Goal: Check status

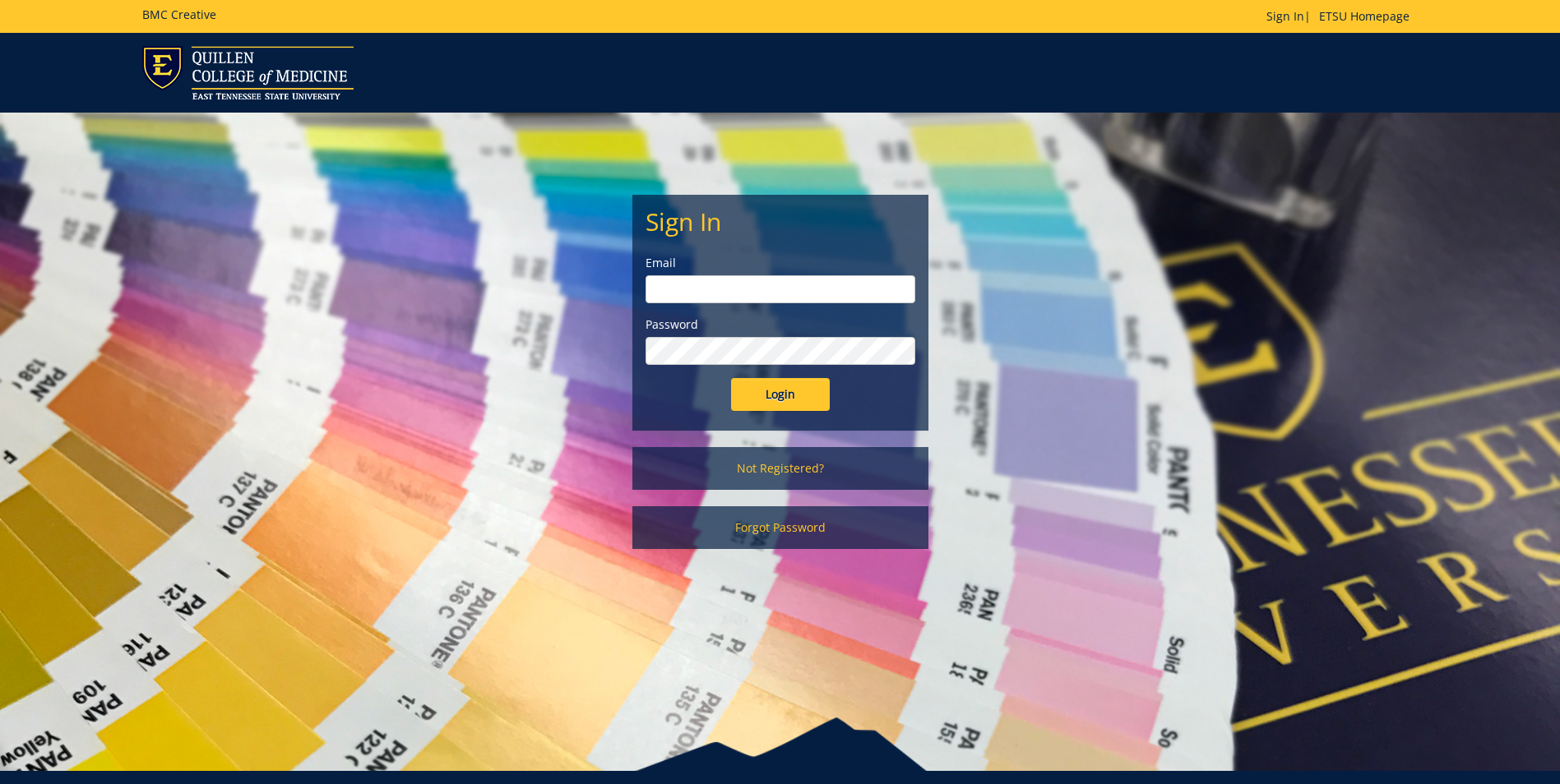
type input "smithat2@etsu.edu"
drag, startPoint x: 773, startPoint y: 409, endPoint x: 775, endPoint y: 399, distance: 10.2
click at [775, 405] on input "Login" at bounding box center [780, 394] width 99 height 33
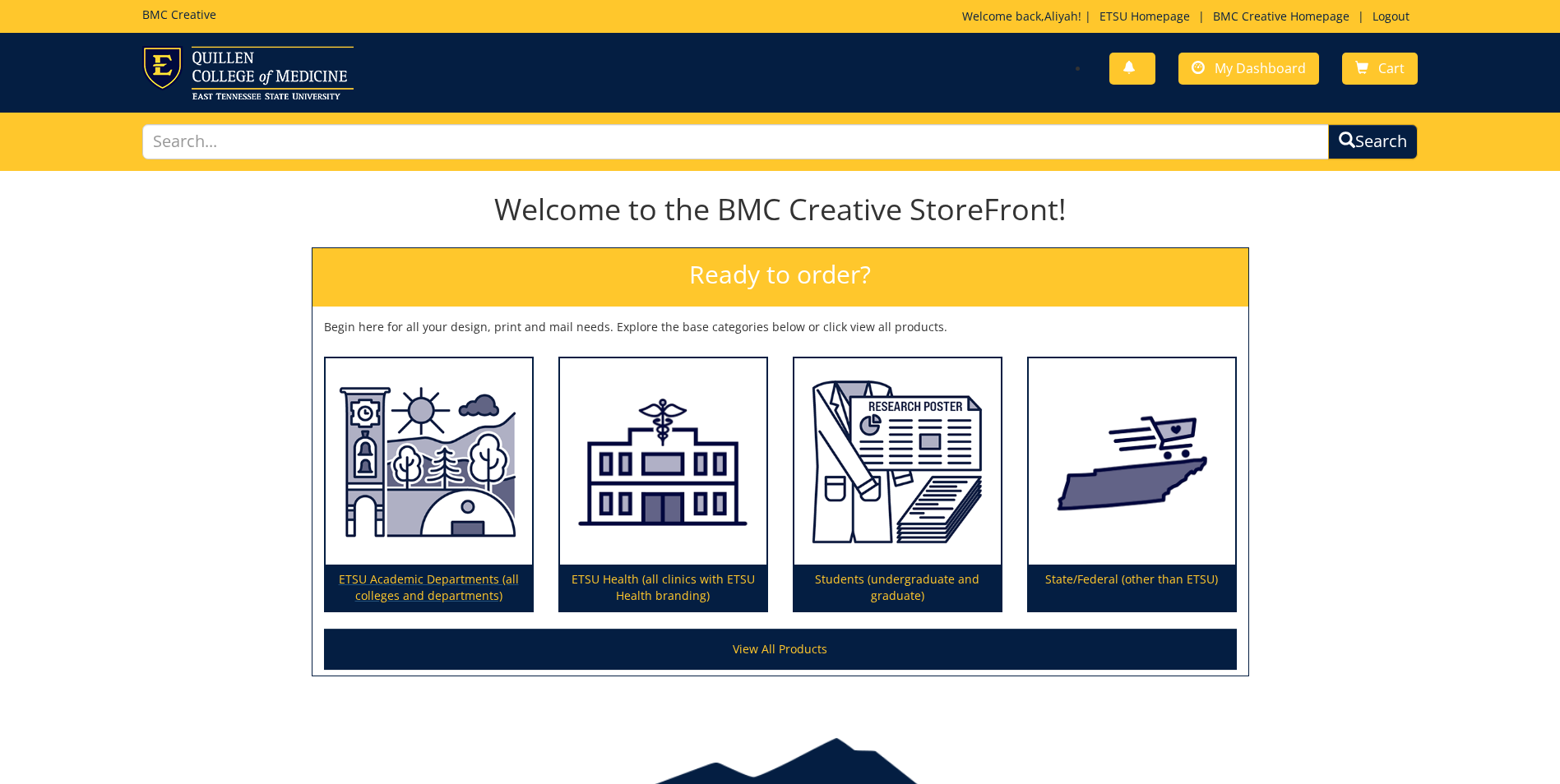
scroll to position [85, 0]
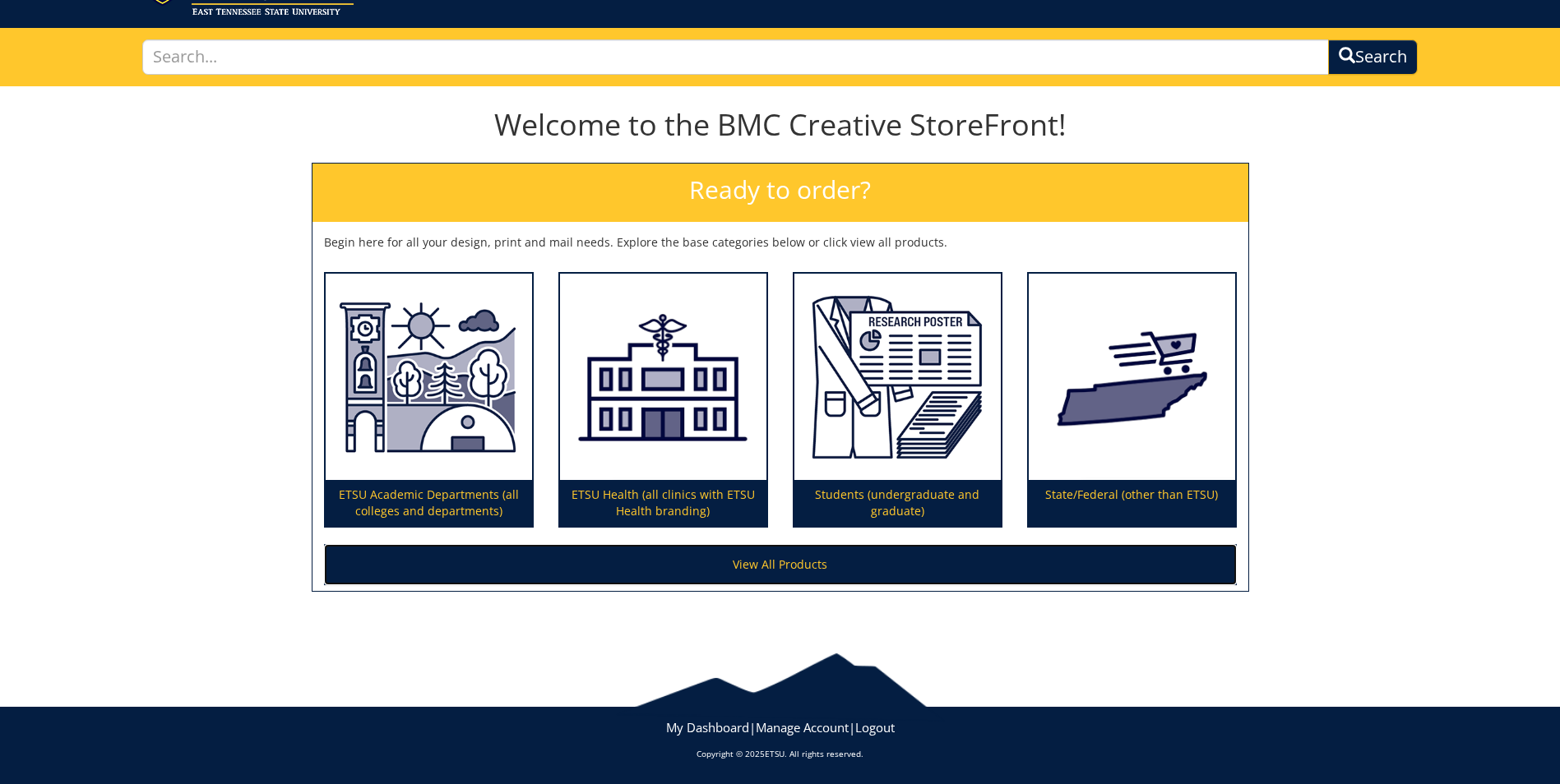
click at [792, 564] on link "View All Products" at bounding box center [780, 565] width 913 height 41
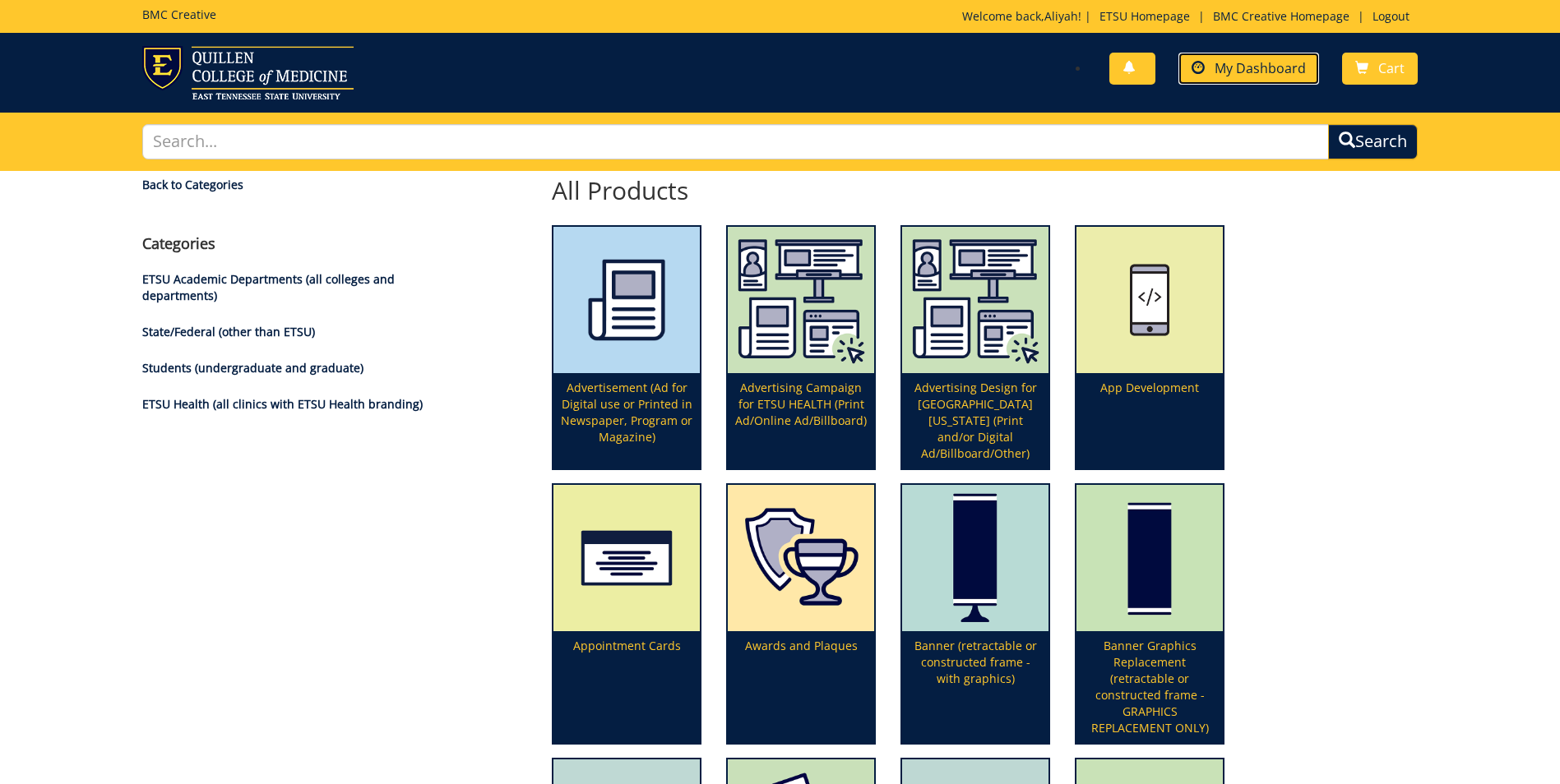
click at [1249, 74] on span "My Dashboard" at bounding box center [1260, 68] width 91 height 18
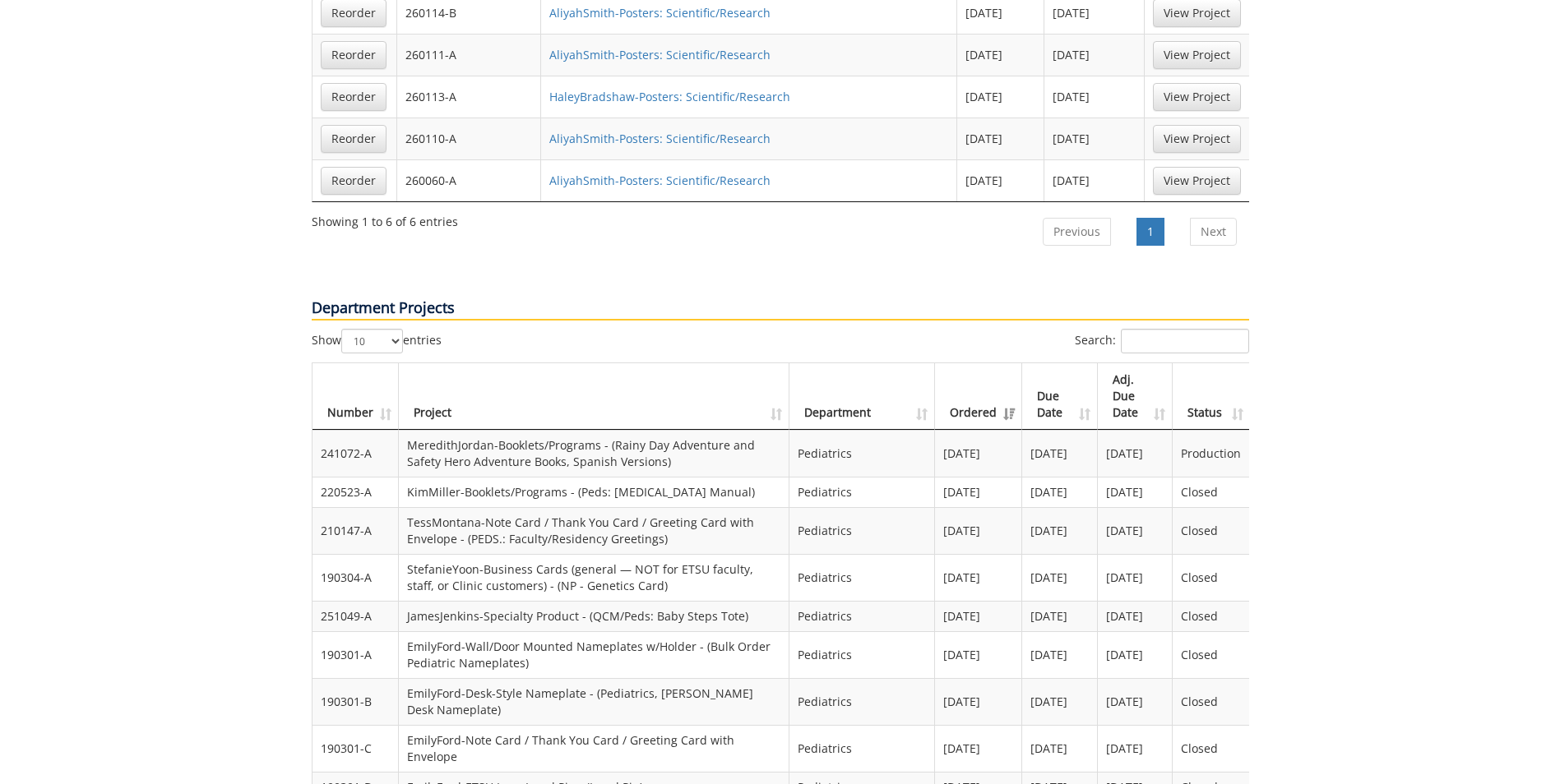
scroll to position [1315, 0]
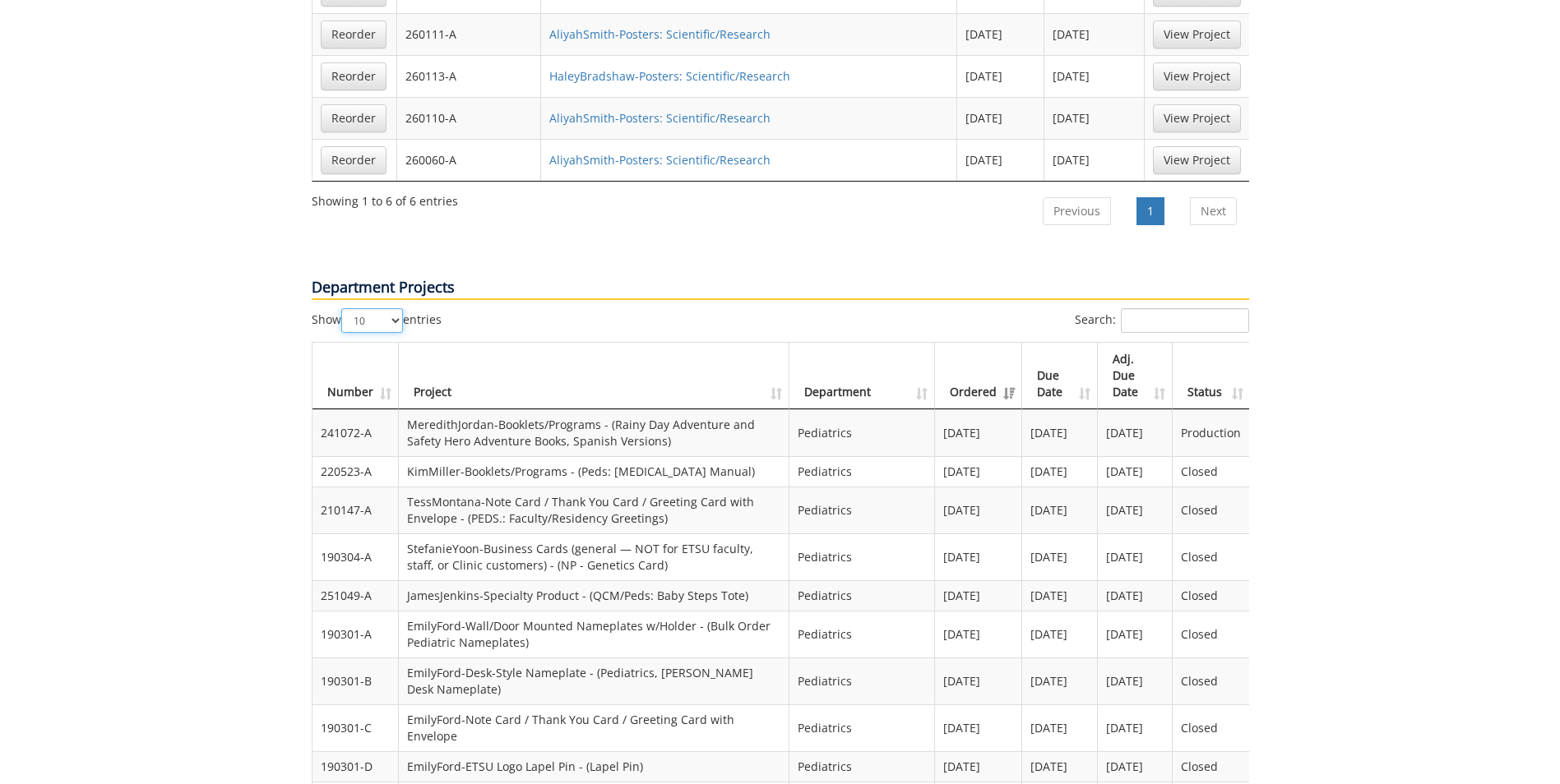
drag, startPoint x: 391, startPoint y: 273, endPoint x: 394, endPoint y: 283, distance: 10.4
click at [391, 308] on select "10 25 50 100" at bounding box center [372, 320] width 61 height 25
select select "25"
click at [343, 308] on select "10 25 50 100" at bounding box center [372, 320] width 61 height 25
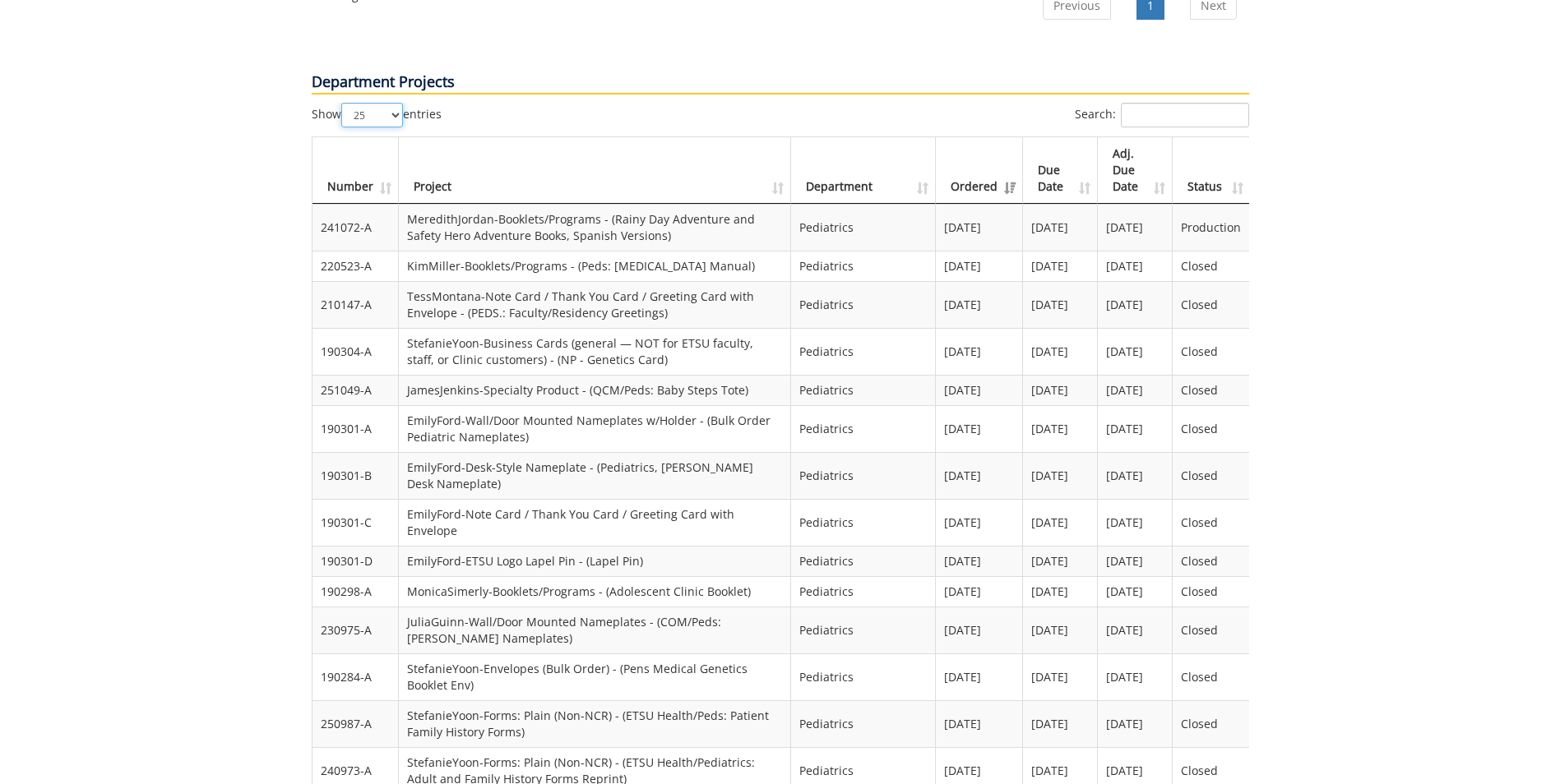
scroll to position [1500, 0]
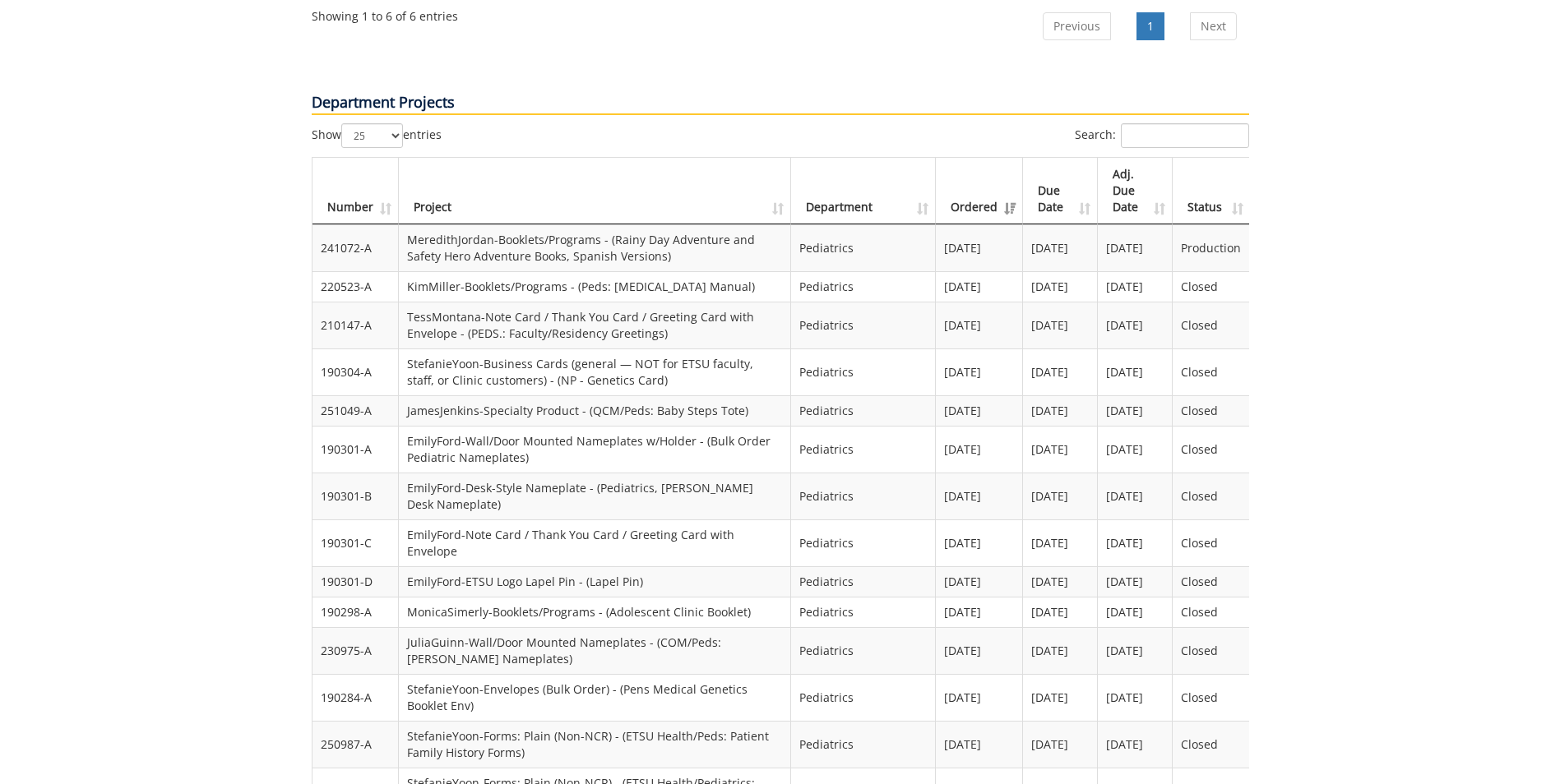
click at [1057, 158] on th "Due Date" at bounding box center [1060, 192] width 74 height 67
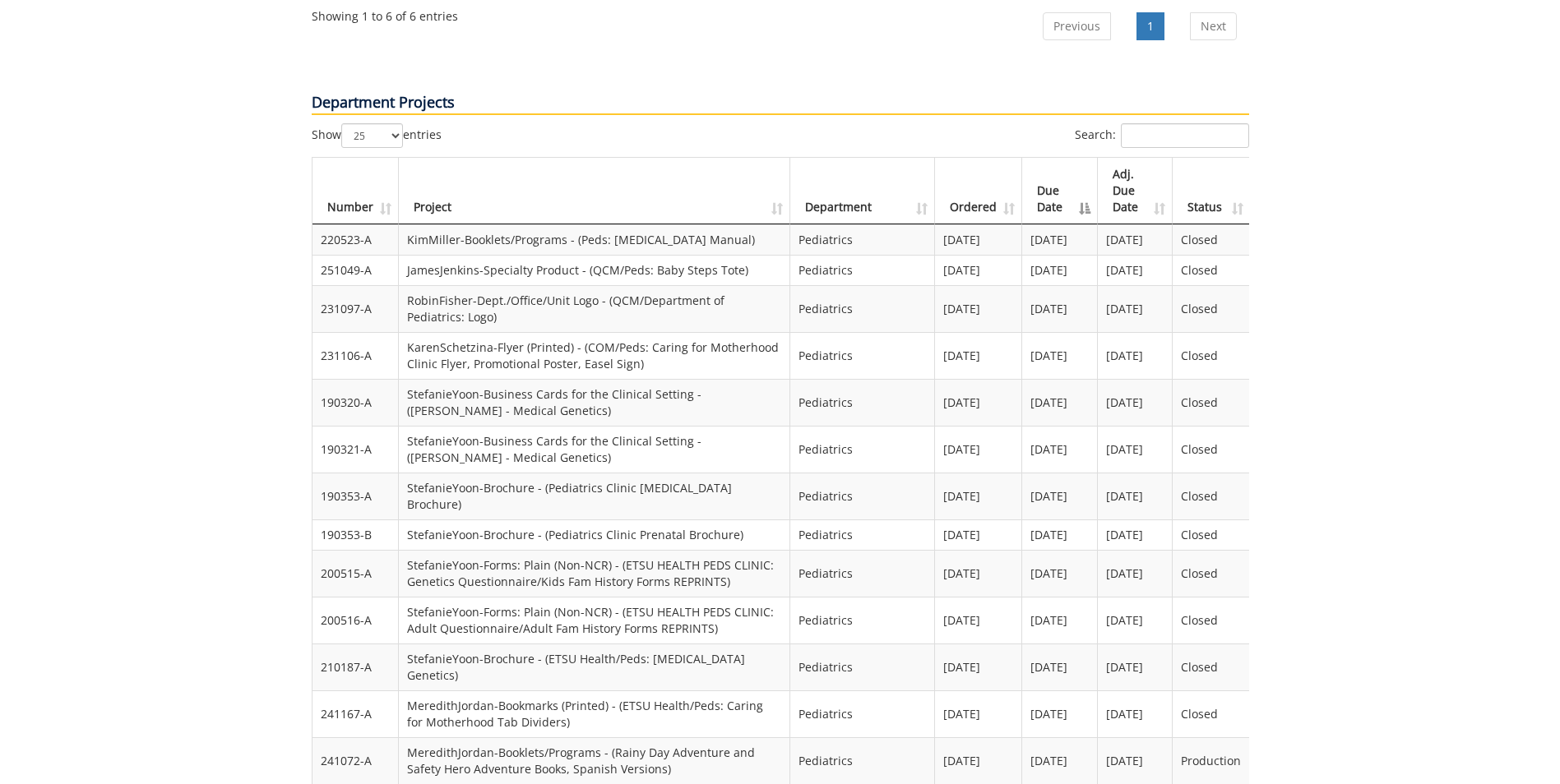
click at [1057, 158] on th "Due Date" at bounding box center [1060, 192] width 75 height 67
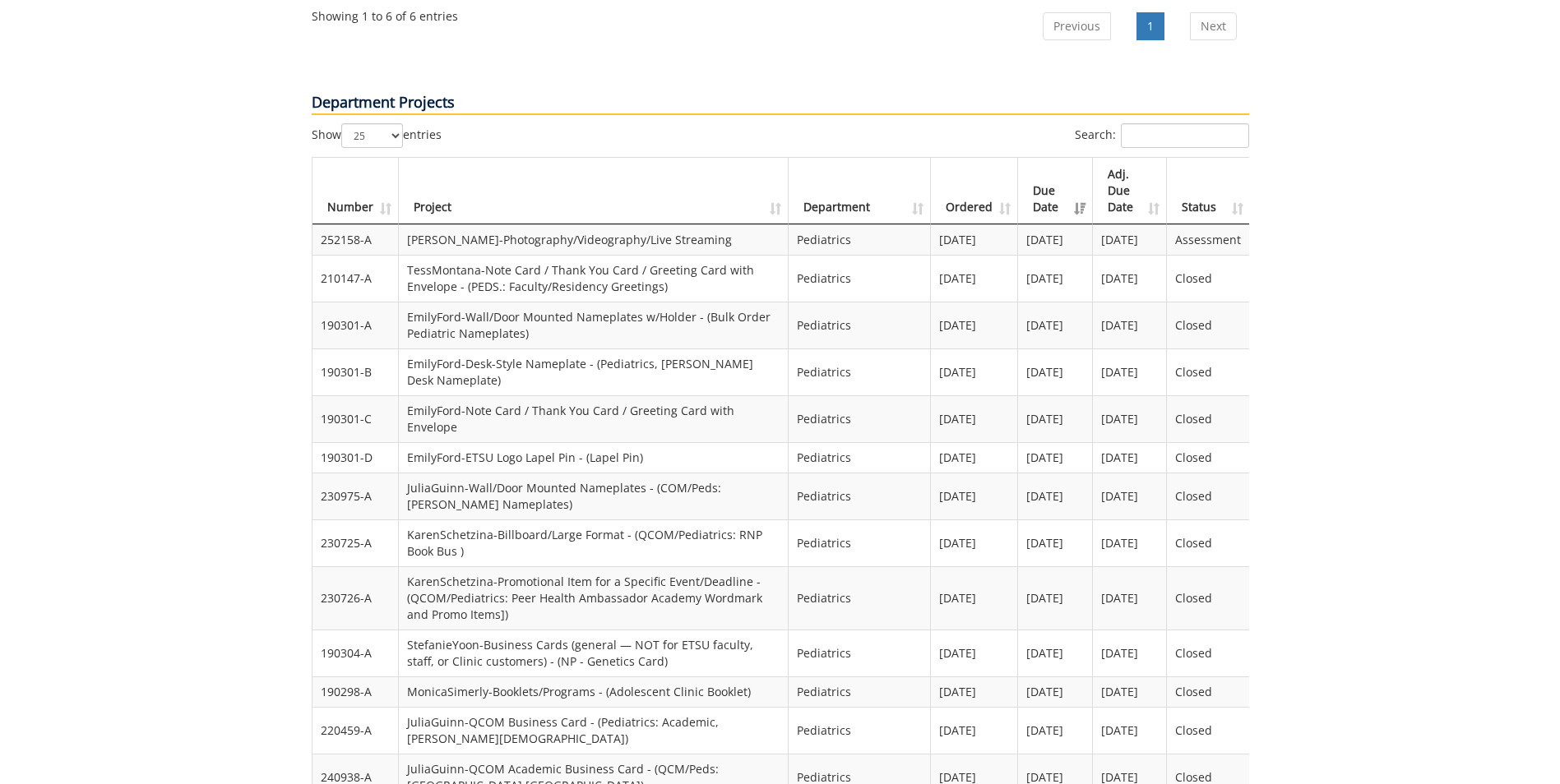
click at [1037, 158] on th "Due Date" at bounding box center [1055, 192] width 74 height 67
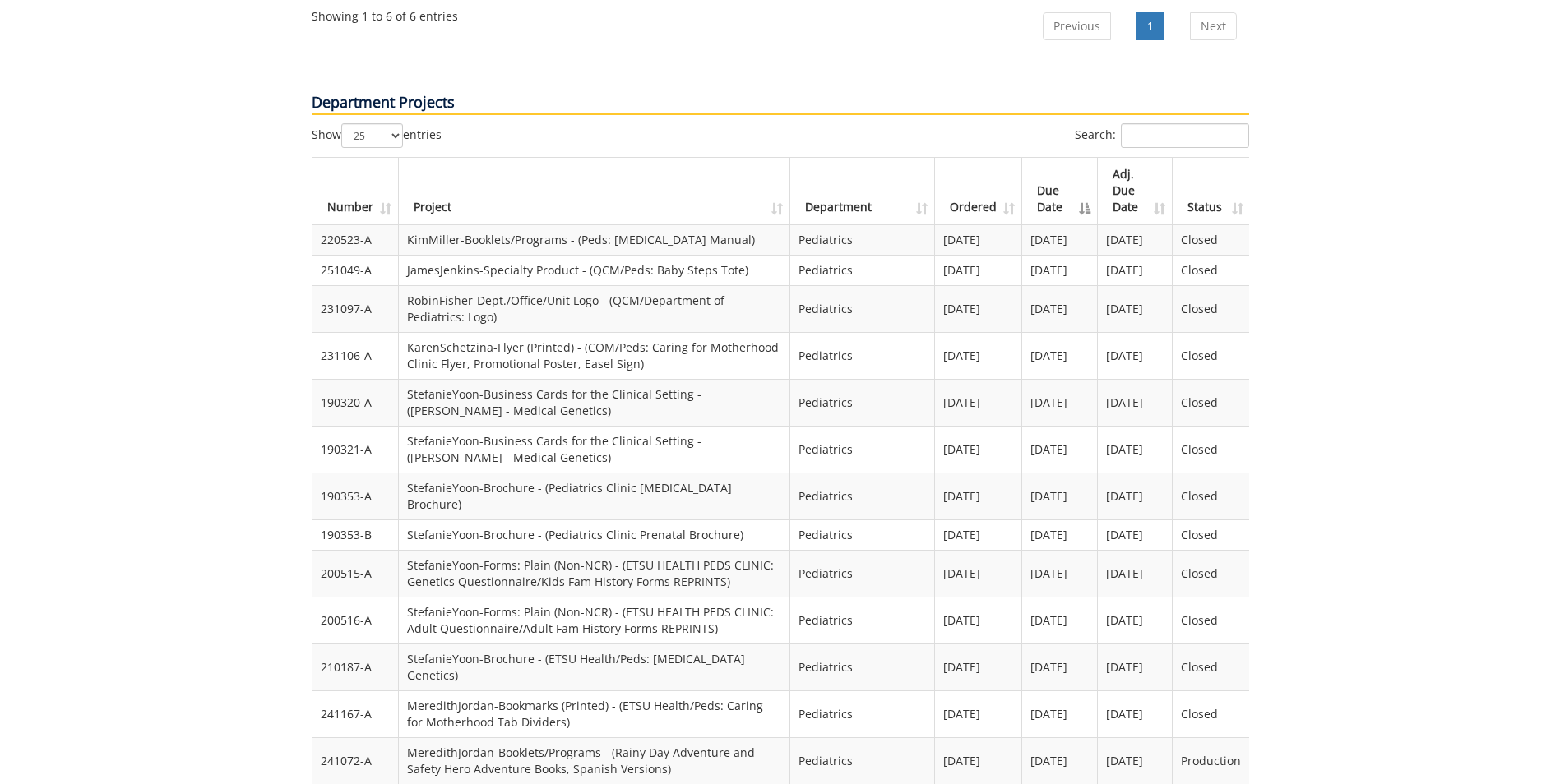
click at [1033, 158] on th "Due Date" at bounding box center [1060, 192] width 75 height 67
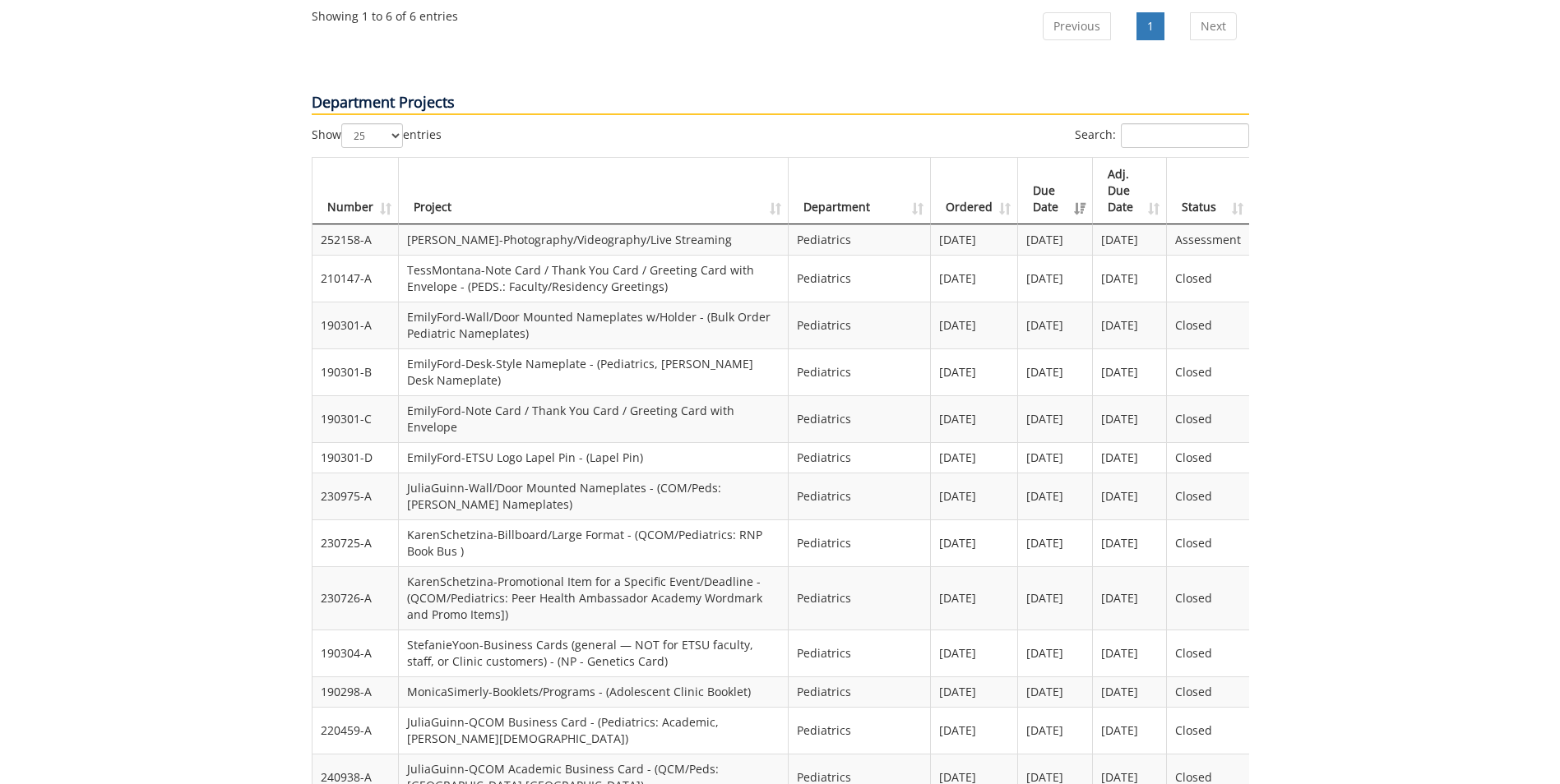
click at [1210, 165] on th "Status" at bounding box center [1207, 192] width 82 height 67
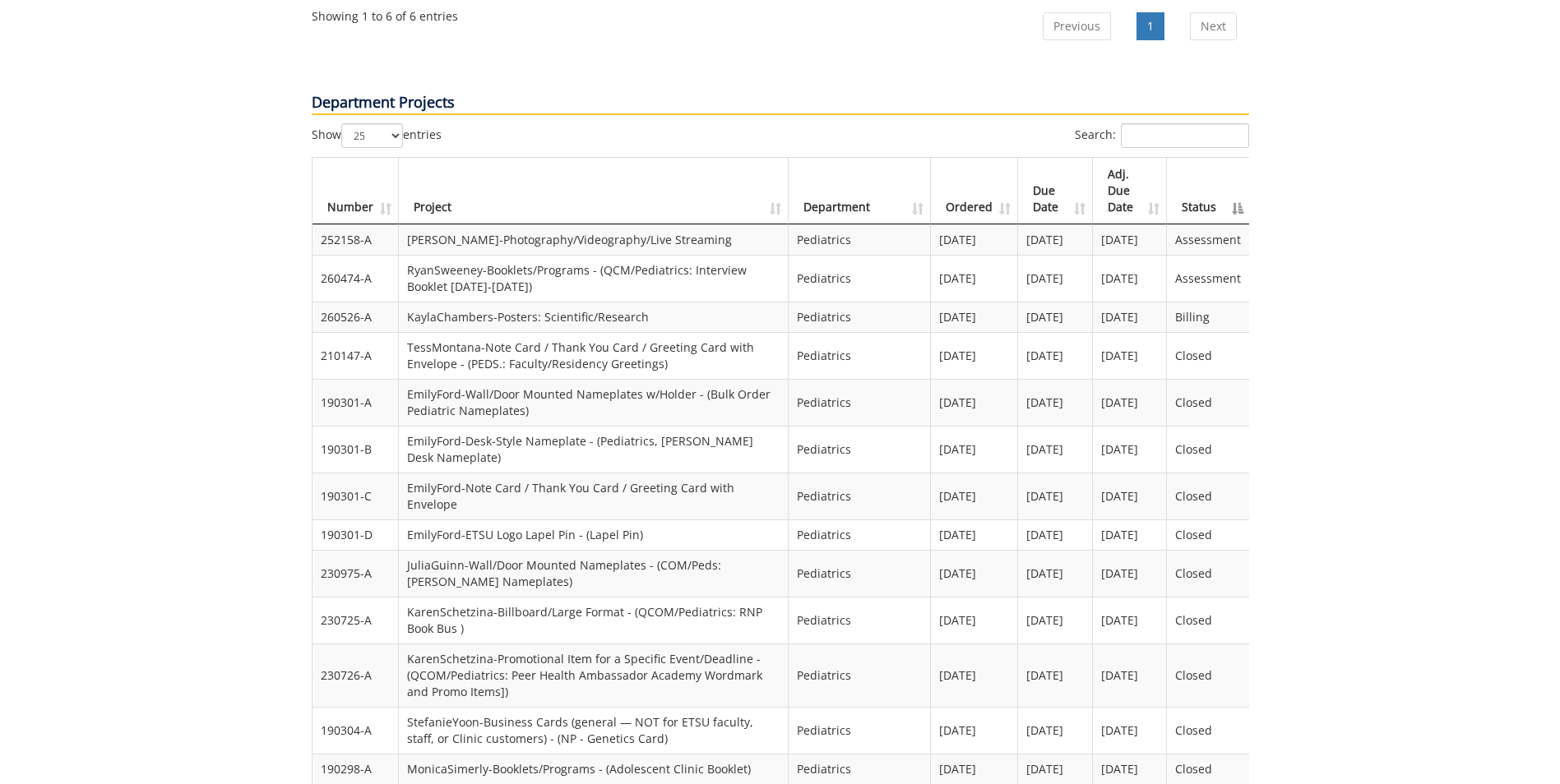
click at [1198, 173] on th "Status" at bounding box center [1207, 192] width 82 height 67
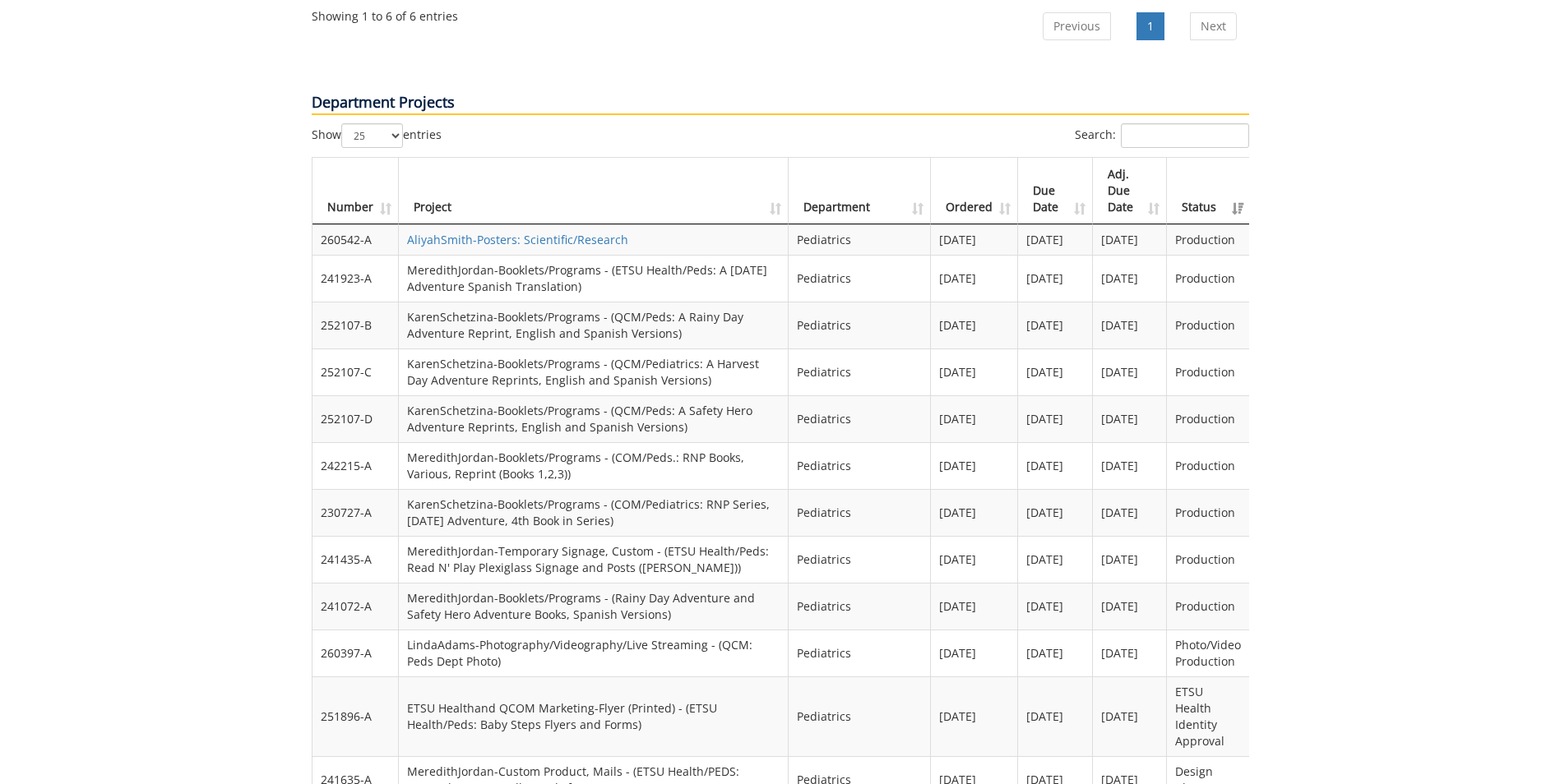
click at [1192, 178] on th "Status" at bounding box center [1207, 192] width 82 height 67
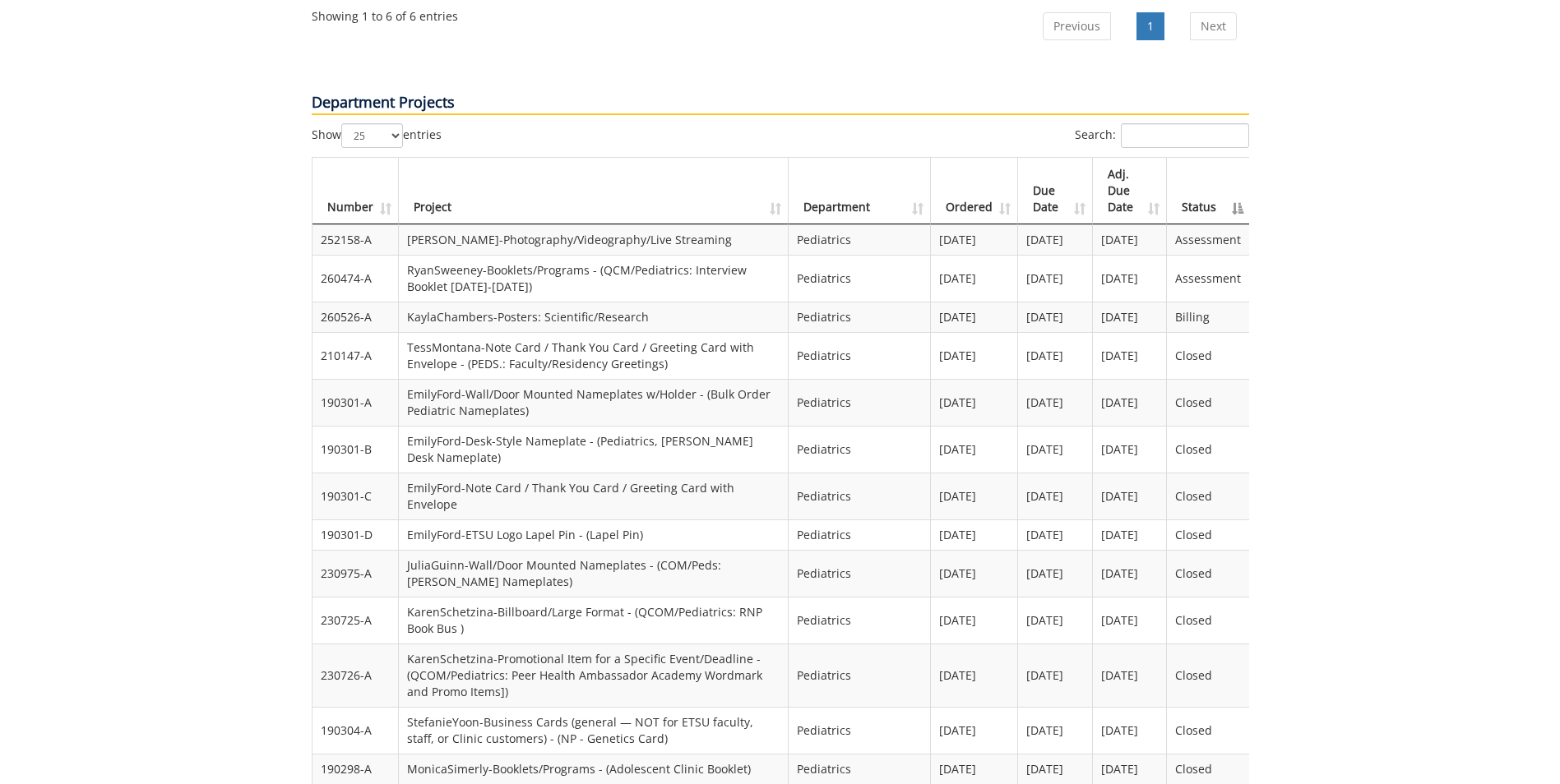
click at [1190, 172] on th "Status" at bounding box center [1207, 192] width 82 height 67
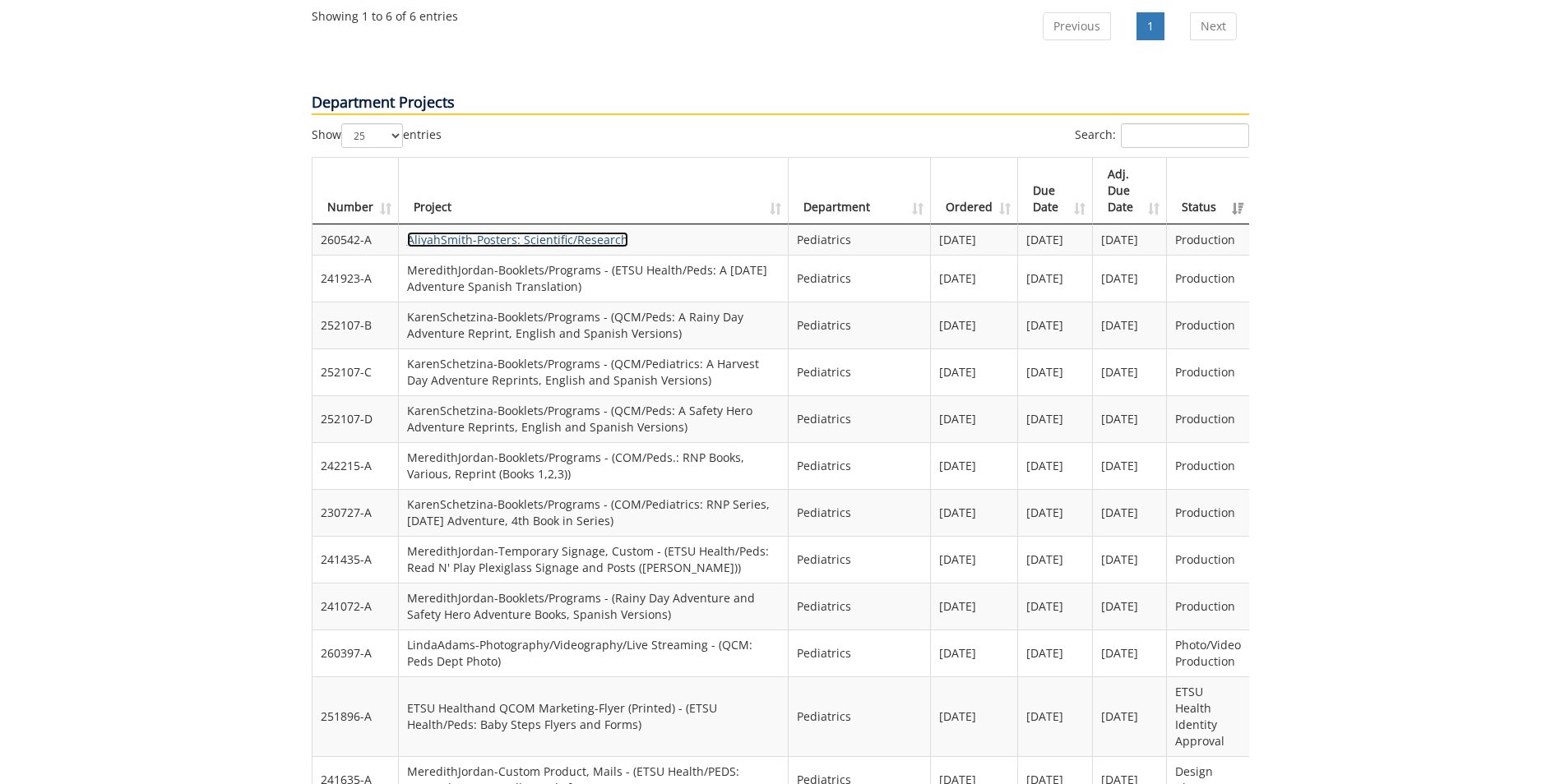
click at [531, 232] on link "AliyahSmith-Posters: Scientific/Research" at bounding box center [517, 239] width 221 height 16
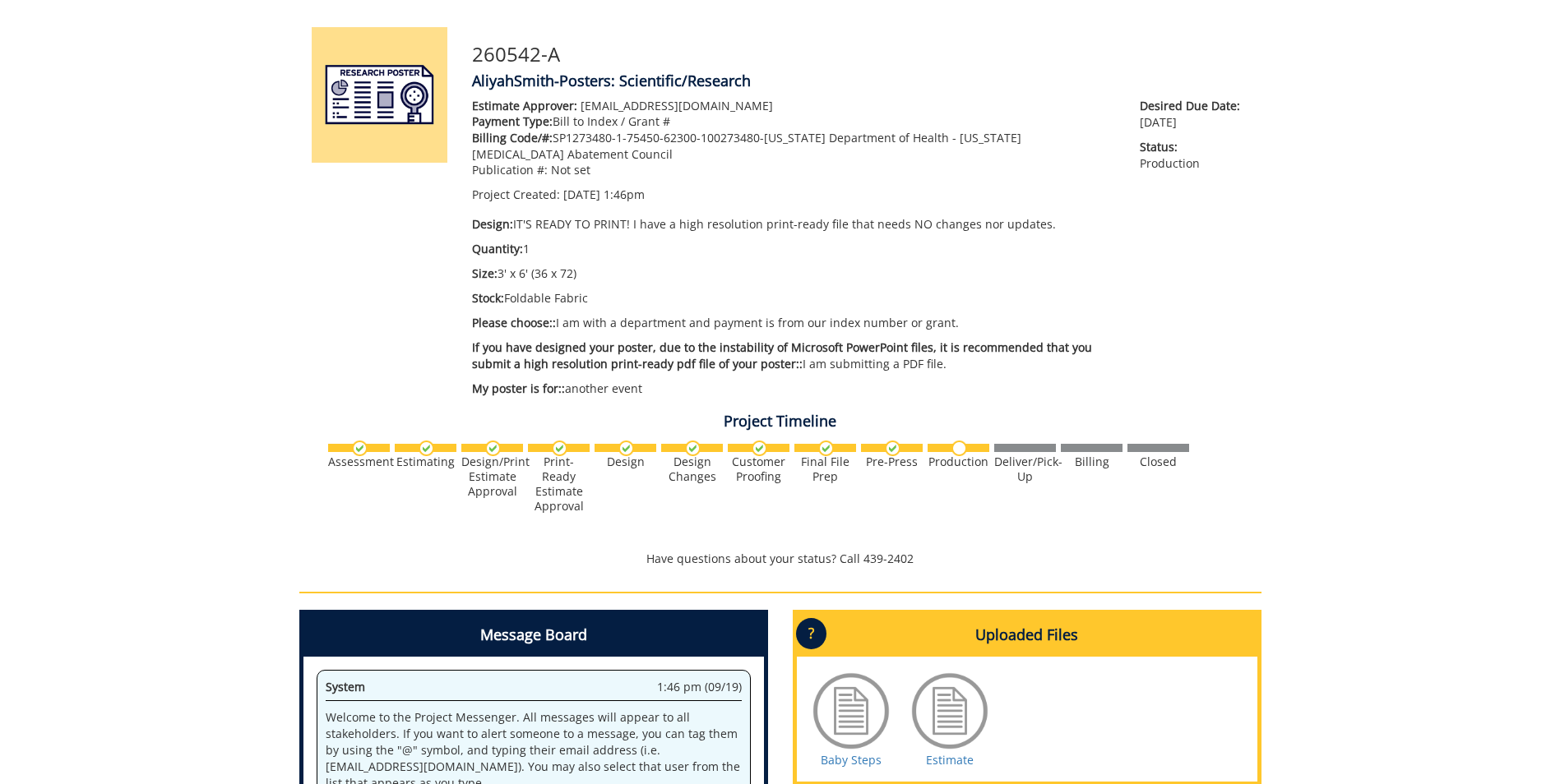
scroll to position [142, 0]
